Goal: Task Accomplishment & Management: Complete application form

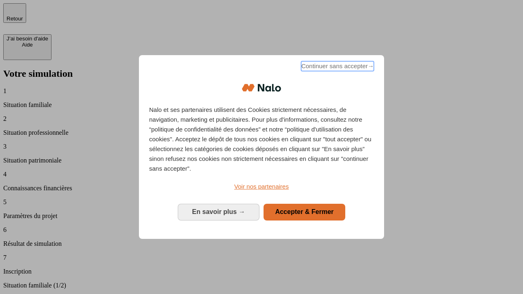
click at [336, 67] on span "Continuer sans accepter →" at bounding box center [337, 66] width 73 height 10
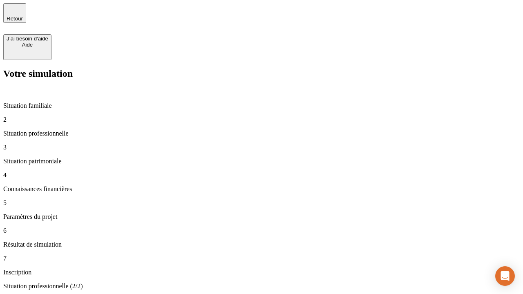
type input "30 000"
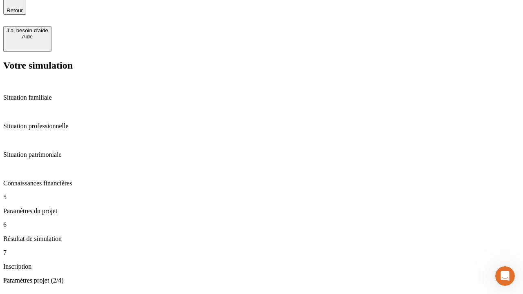
type input "25"
type input "1 000"
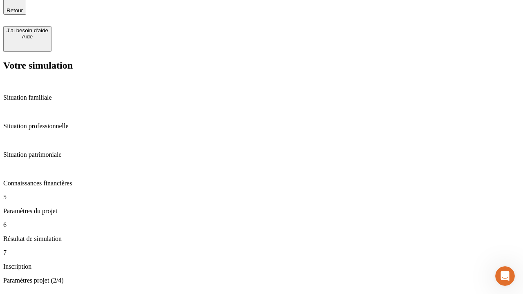
type input "640"
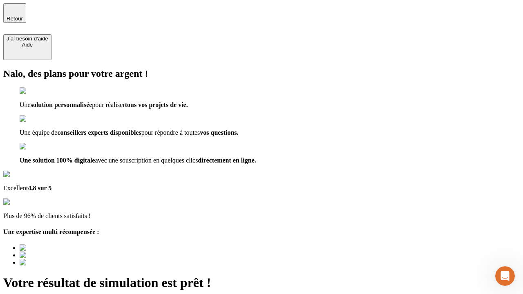
type input "[EMAIL_ADDRESS][PERSON_NAME][DOMAIN_NAME]"
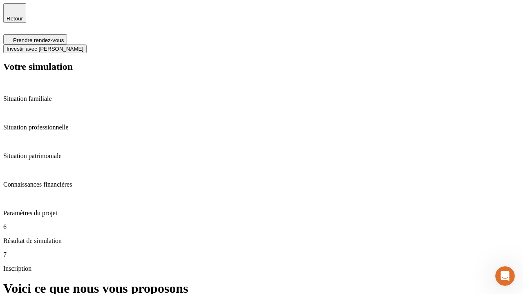
click at [83, 46] on span "Investir avec [PERSON_NAME]" at bounding box center [45, 49] width 77 height 6
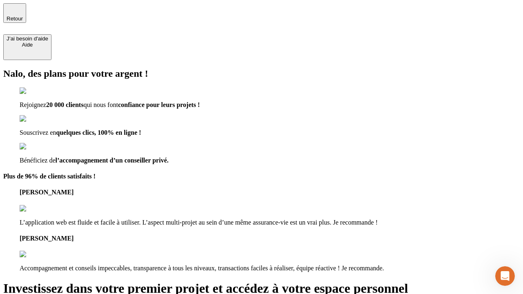
type input "[PERSON_NAME][EMAIL_ADDRESS][DOMAIN_NAME]"
